Goal: Task Accomplishment & Management: Use online tool/utility

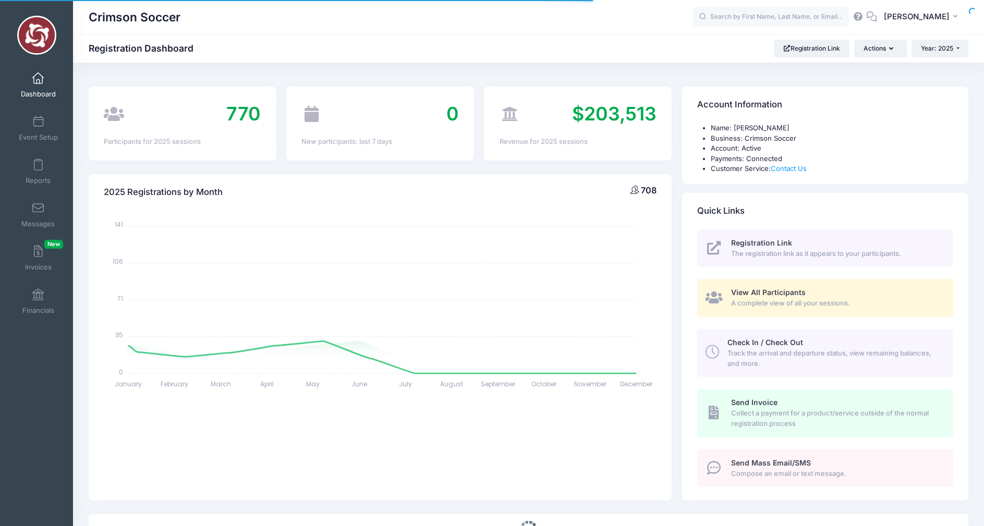
select select
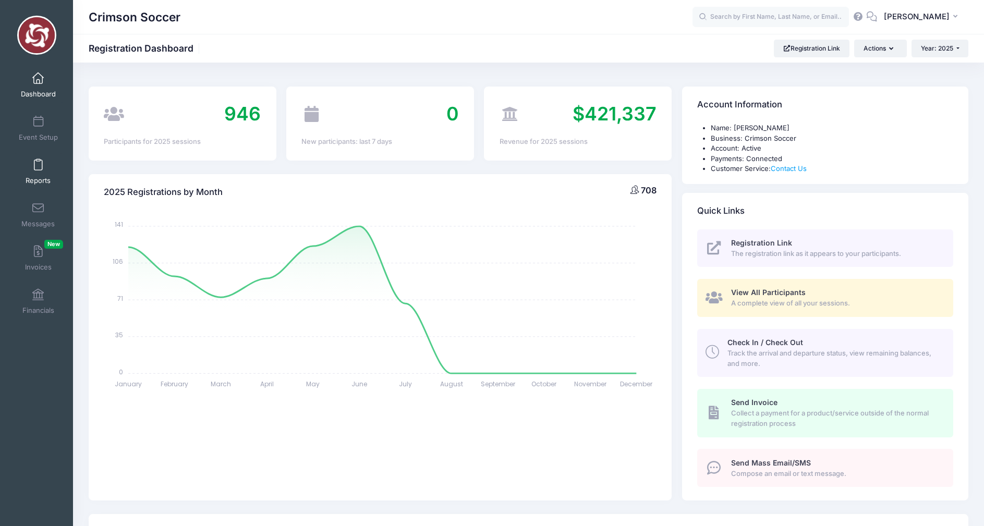
click at [38, 167] on span at bounding box center [38, 165] width 0 height 11
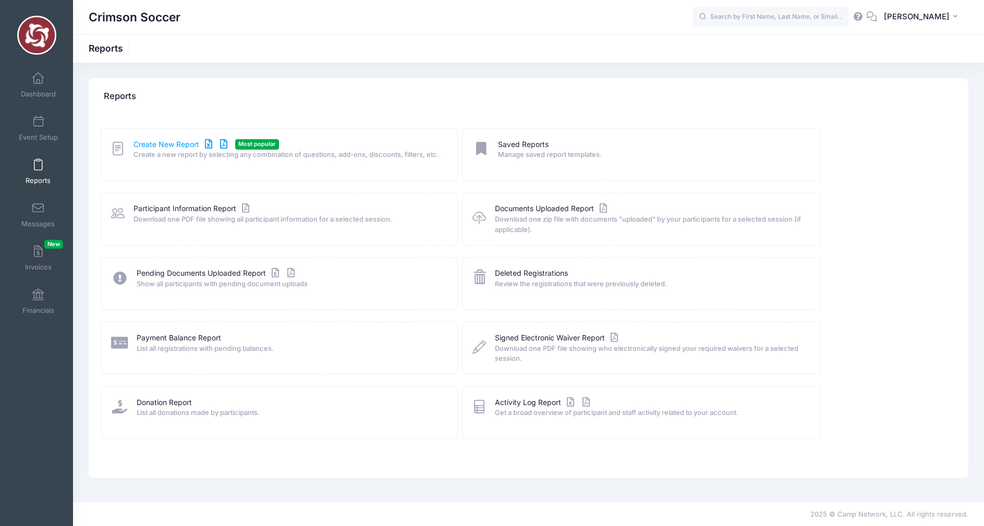
click at [156, 143] on link "Create New Report" at bounding box center [181, 144] width 97 height 11
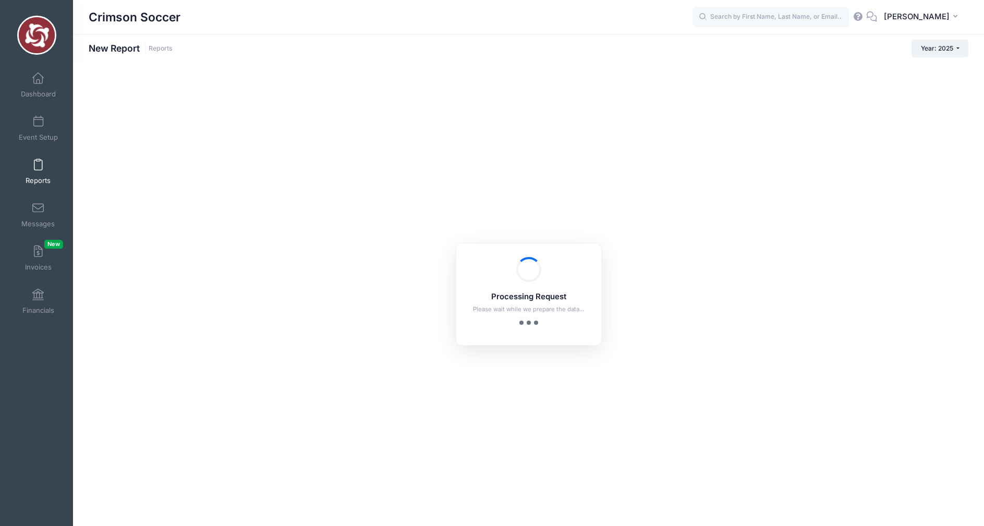
checkbox input "true"
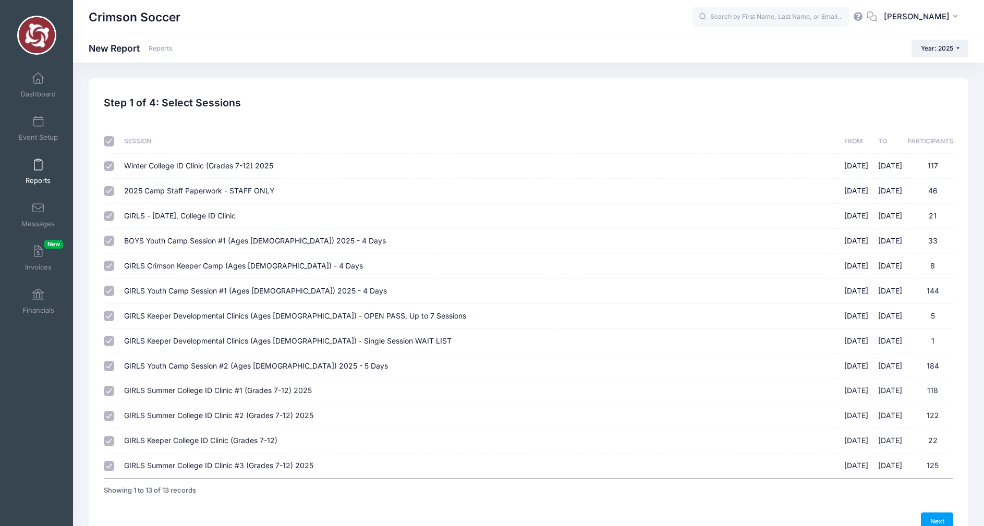
click at [106, 143] on input "checkbox" at bounding box center [109, 141] width 10 height 10
checkbox input "false"
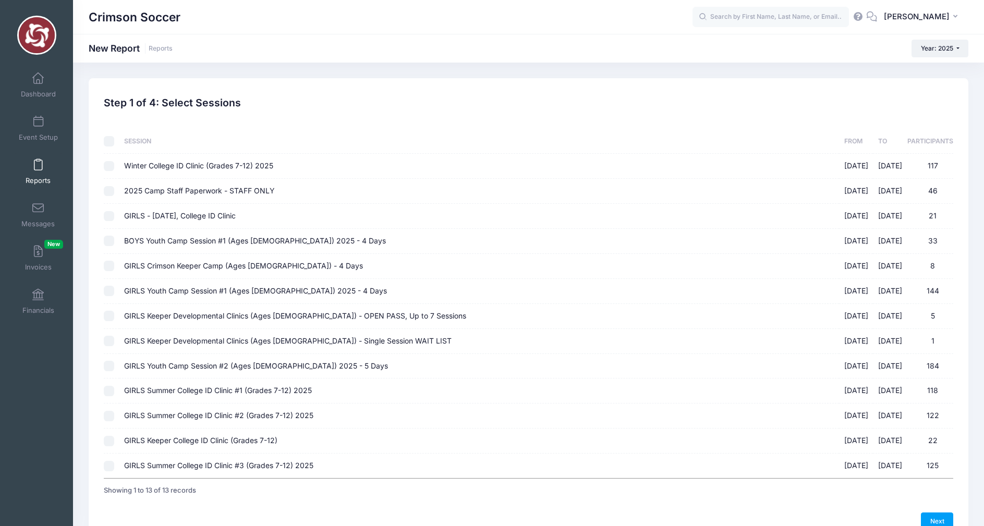
checkbox input "false"
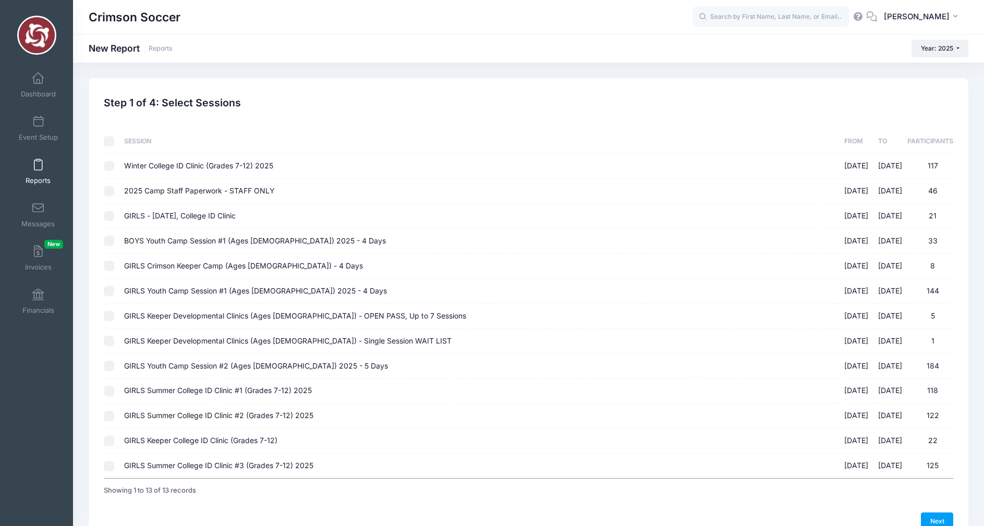
checkbox input "false"
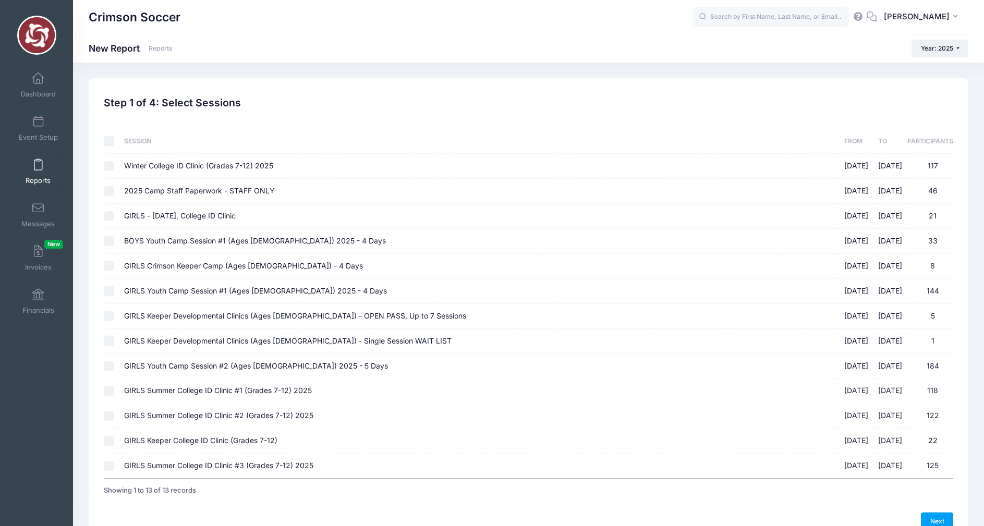
click at [108, 290] on input "GIRLS Youth Camp Session #1 (Ages 6-13) 2025 - 4 Days 06/30/2025 - 07/03/2025 1…" at bounding box center [109, 291] width 10 height 10
checkbox input "true"
click at [105, 365] on input "GIRLS Youth Camp Session #2 (Ages 6-13) 2025 - 5 Days 07/07/2025 - 07/11/2025 1…" at bounding box center [109, 366] width 10 height 10
checkbox input "true"
drag, startPoint x: 930, startPoint y: 520, endPoint x: 541, endPoint y: 381, distance: 413.1
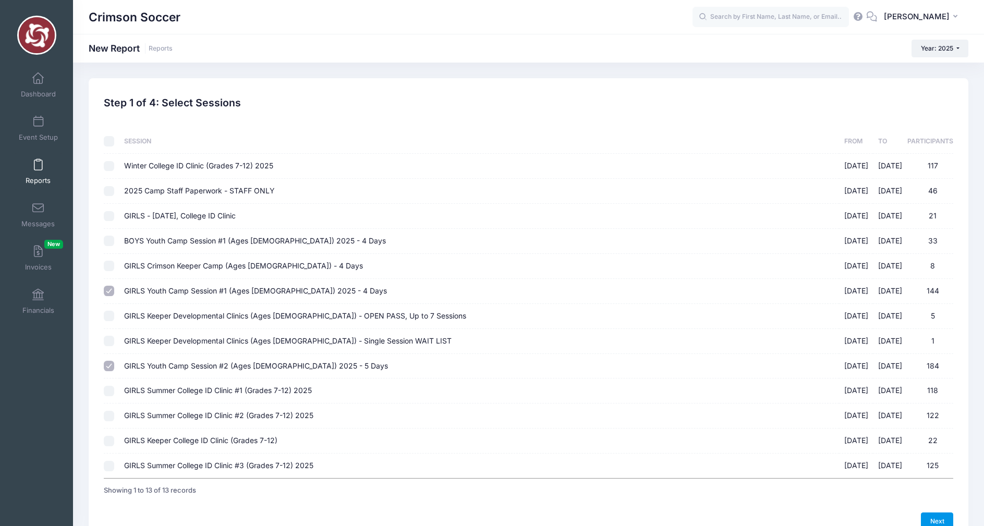
click at [930, 520] on link "Next" at bounding box center [937, 522] width 32 height 18
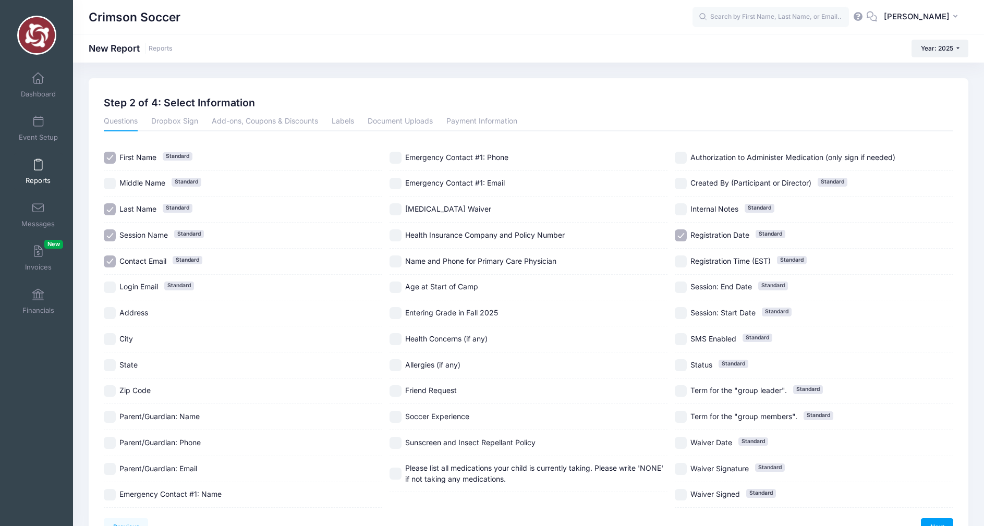
click at [112, 340] on input "City" at bounding box center [110, 339] width 12 height 12
checkbox input "true"
click at [112, 364] on input "State" at bounding box center [110, 365] width 12 height 12
checkbox input "true"
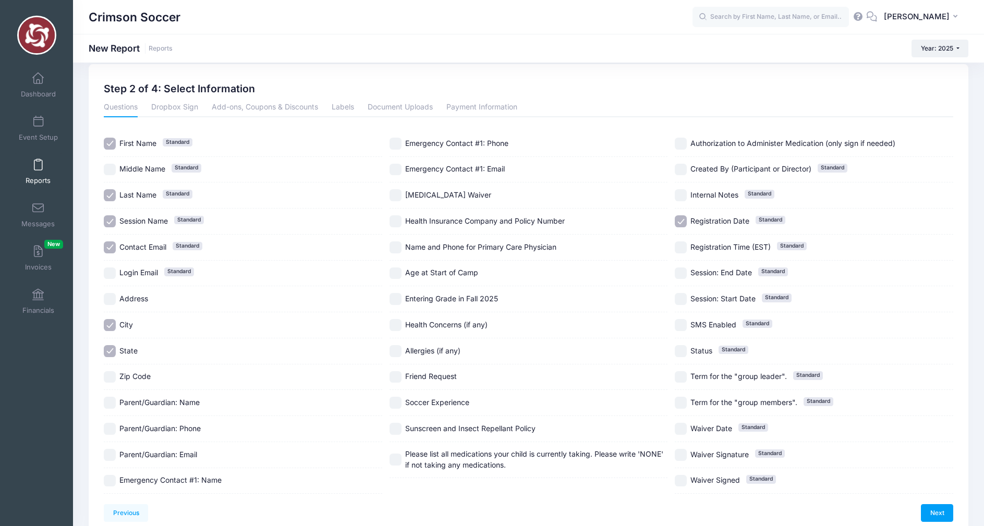
scroll to position [63, 0]
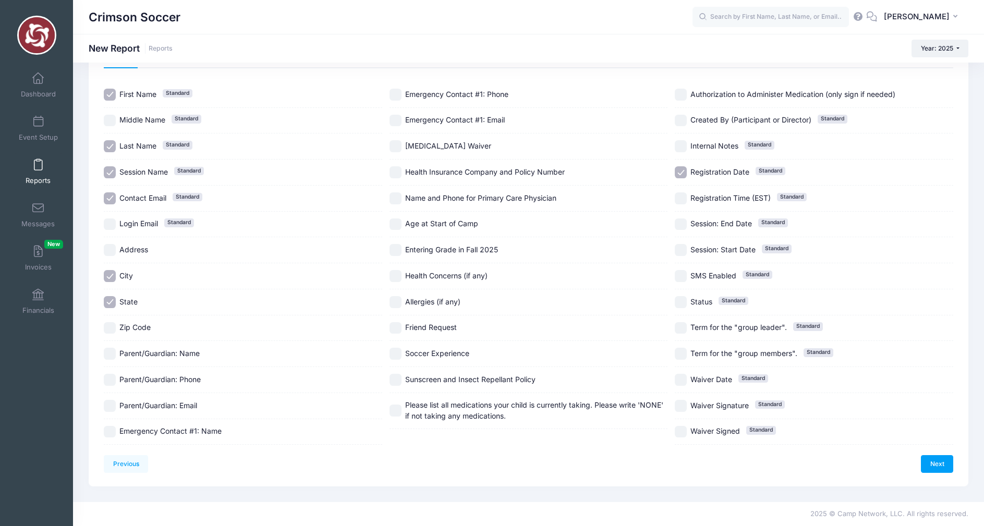
click at [394, 223] on input "Age at Start of Camp" at bounding box center [395, 224] width 12 height 12
checkbox input "true"
click at [936, 462] on link "Next" at bounding box center [937, 464] width 32 height 18
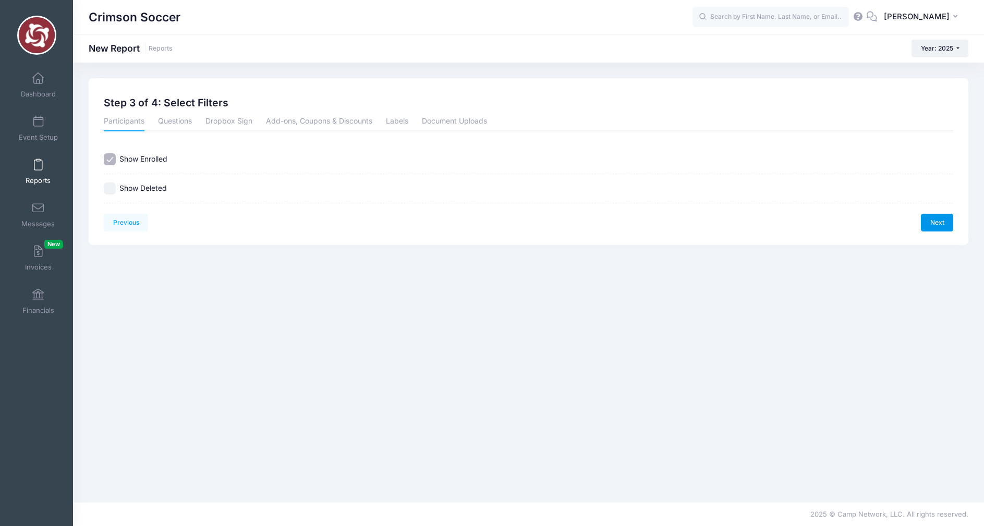
click at [936, 222] on link "Next" at bounding box center [937, 223] width 32 height 18
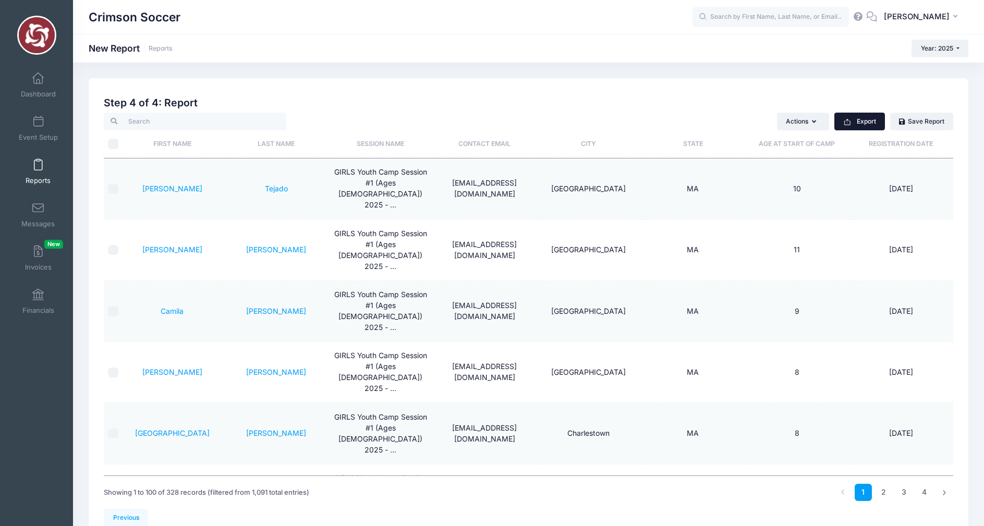
click at [860, 123] on button "Export" at bounding box center [859, 122] width 51 height 18
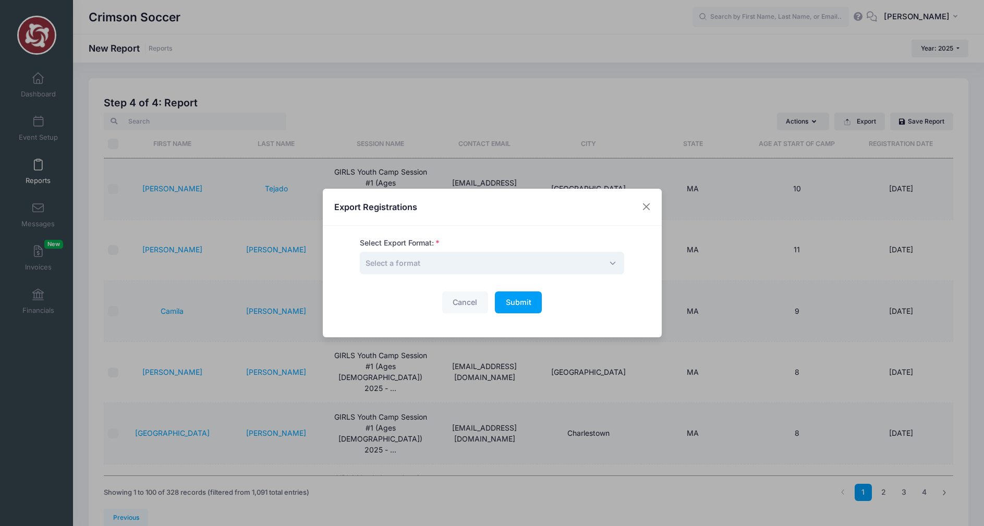
click at [396, 259] on span "Select a format" at bounding box center [392, 263] width 55 height 9
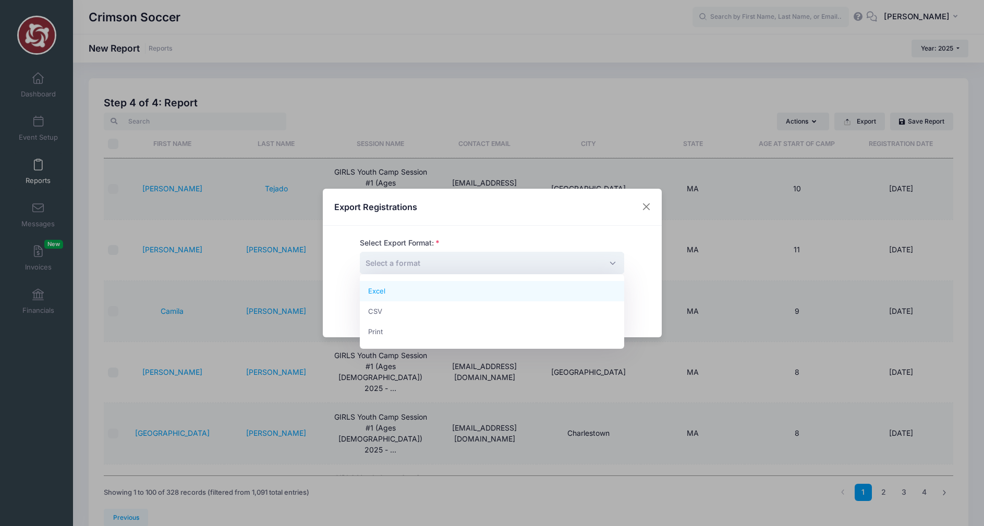
select select "excel"
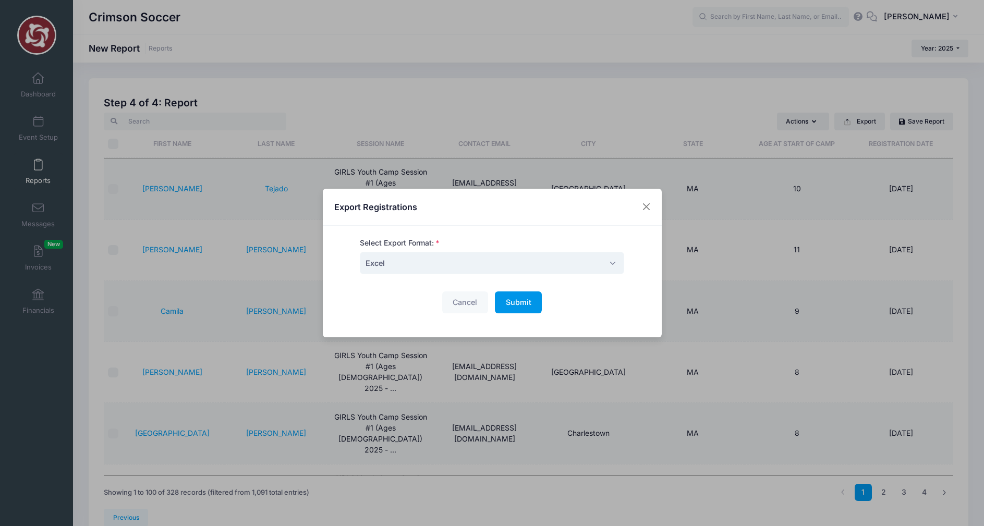
click at [510, 301] on span "Submit" at bounding box center [519, 302] width 26 height 9
